Goal: Transaction & Acquisition: Purchase product/service

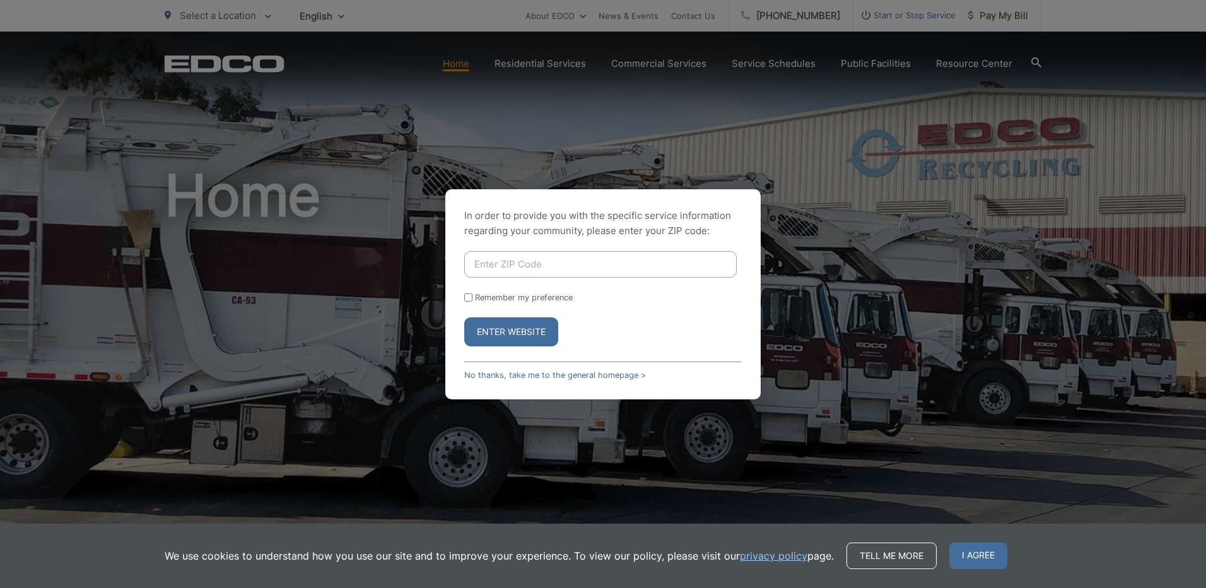
click at [620, 264] on input "Enter ZIP Code" at bounding box center [600, 264] width 273 height 26
type input "91977"
click at [464, 317] on button "Enter Website" at bounding box center [511, 331] width 94 height 29
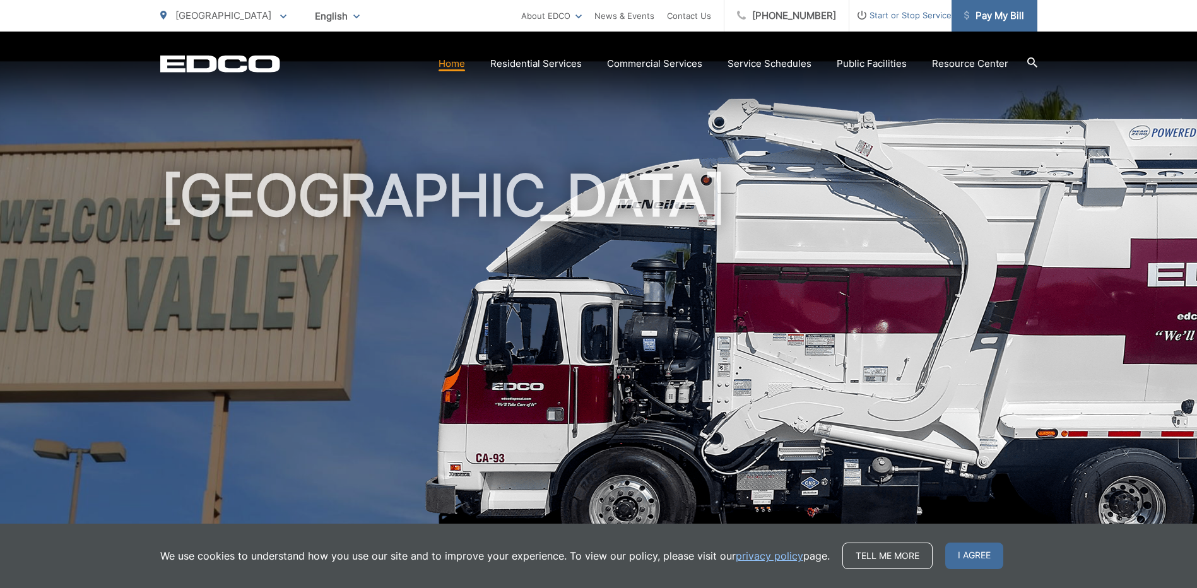
click at [1011, 11] on span "Pay My Bill" at bounding box center [994, 15] width 60 height 15
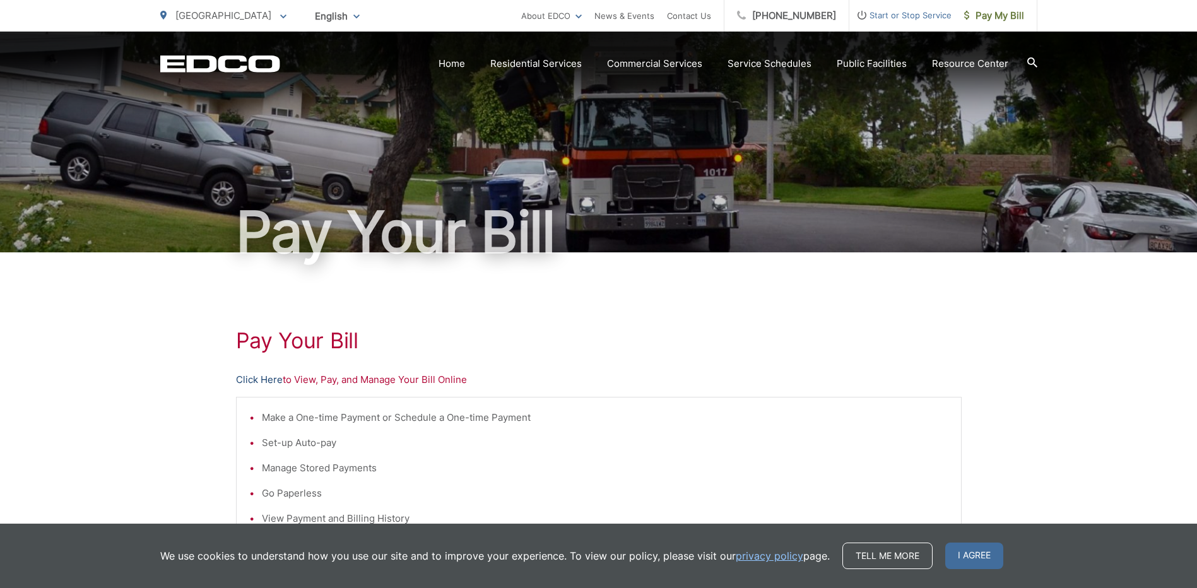
click at [274, 375] on link "Click Here" at bounding box center [259, 379] width 47 height 15
